Goal: Check status: Check status

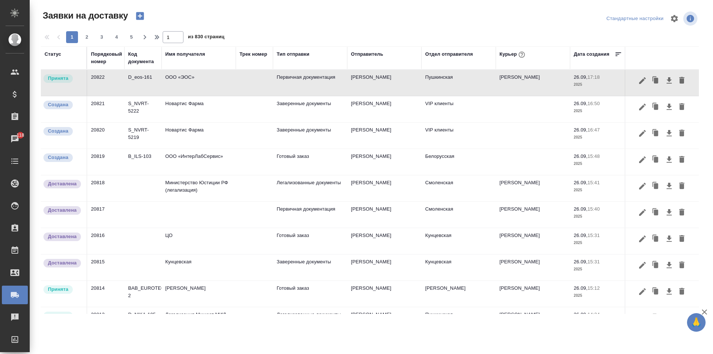
click at [214, 85] on td "ООО «ЭОС»" at bounding box center [199, 83] width 74 height 26
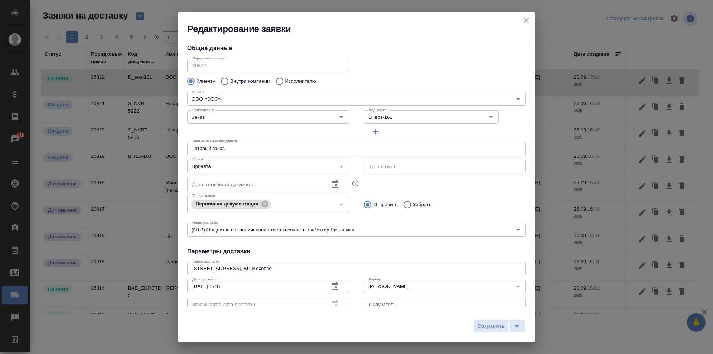
type input "Пушкинская"
type input "[PERSON_NAME]"
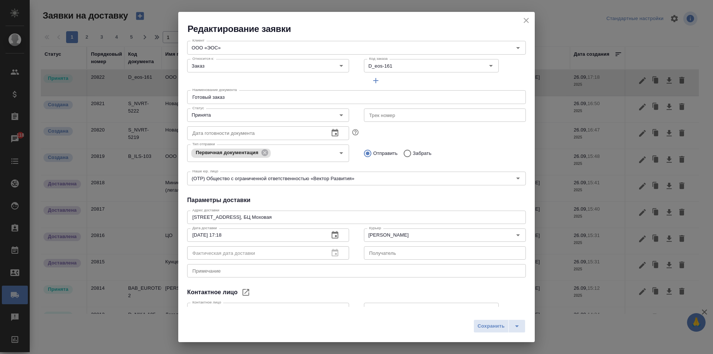
scroll to position [101, 0]
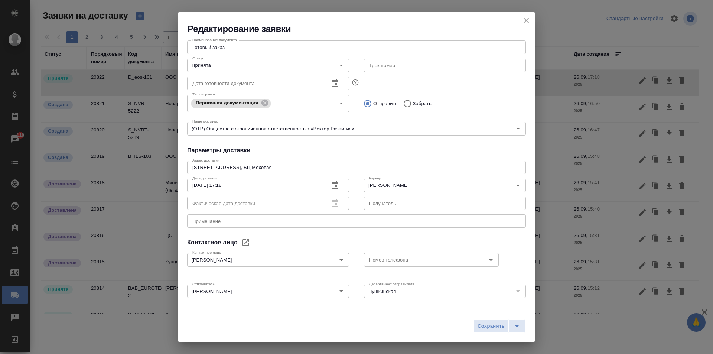
click at [527, 21] on icon "close" at bounding box center [526, 20] width 5 height 5
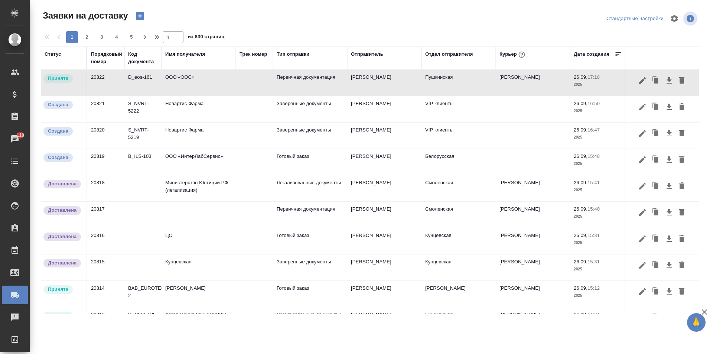
click at [512, 55] on div "Курьер" at bounding box center [513, 55] width 27 height 10
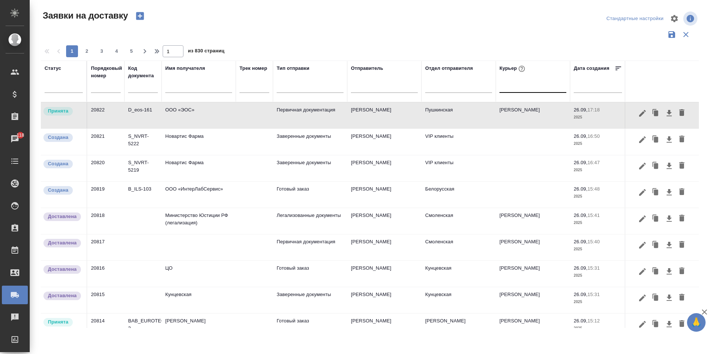
click at [514, 84] on div at bounding box center [533, 85] width 67 height 11
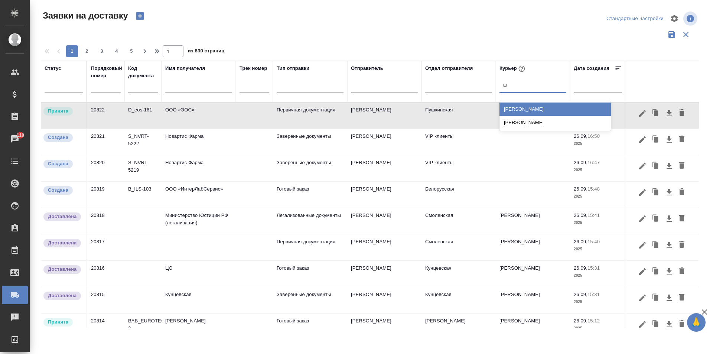
type input "ша"
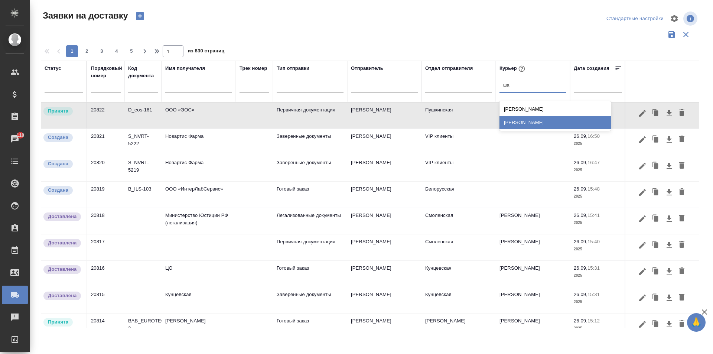
click at [536, 125] on div "[PERSON_NAME]" at bounding box center [555, 122] width 111 height 13
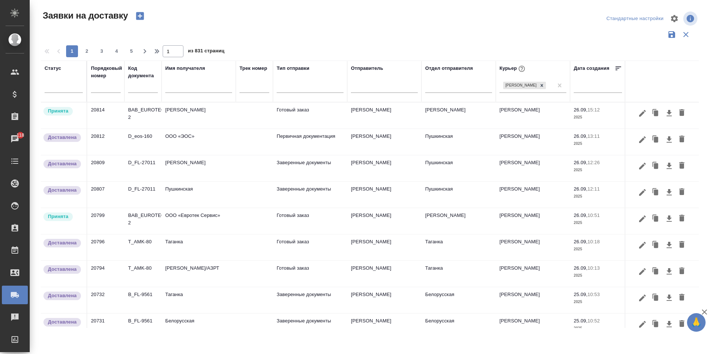
click at [310, 140] on td "Первичная документация" at bounding box center [310, 142] width 74 height 26
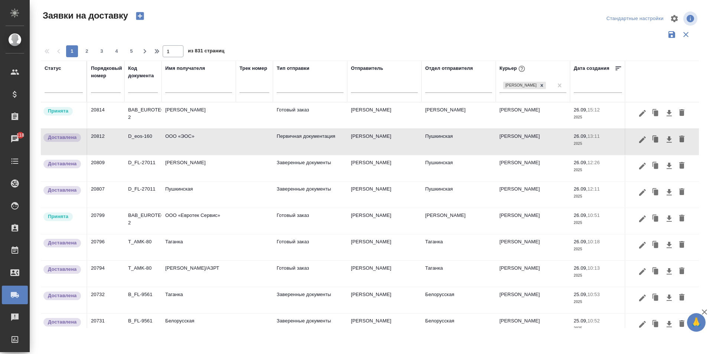
click at [200, 141] on td "ООО «ЭОС»" at bounding box center [199, 142] width 74 height 26
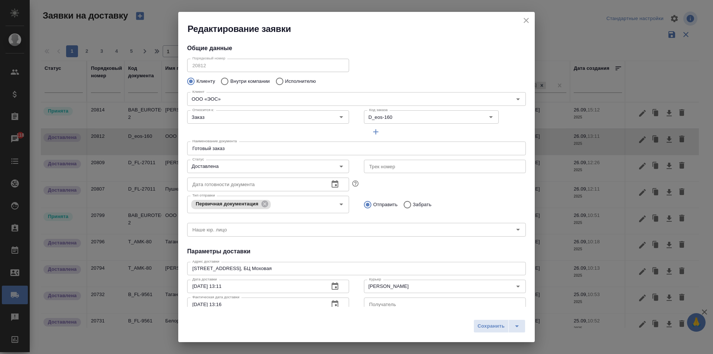
drag, startPoint x: 527, startPoint y: 19, endPoint x: 520, endPoint y: 20, distance: 6.8
click at [527, 19] on icon "close" at bounding box center [526, 20] width 9 height 9
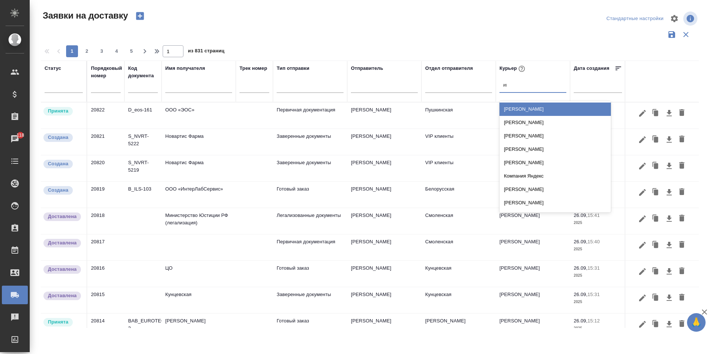
type input "ива"
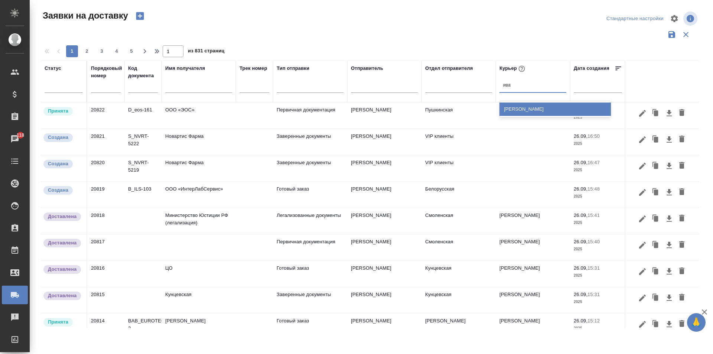
click at [517, 108] on div "[PERSON_NAME]" at bounding box center [555, 109] width 111 height 13
